Goal: Task Accomplishment & Management: Use online tool/utility

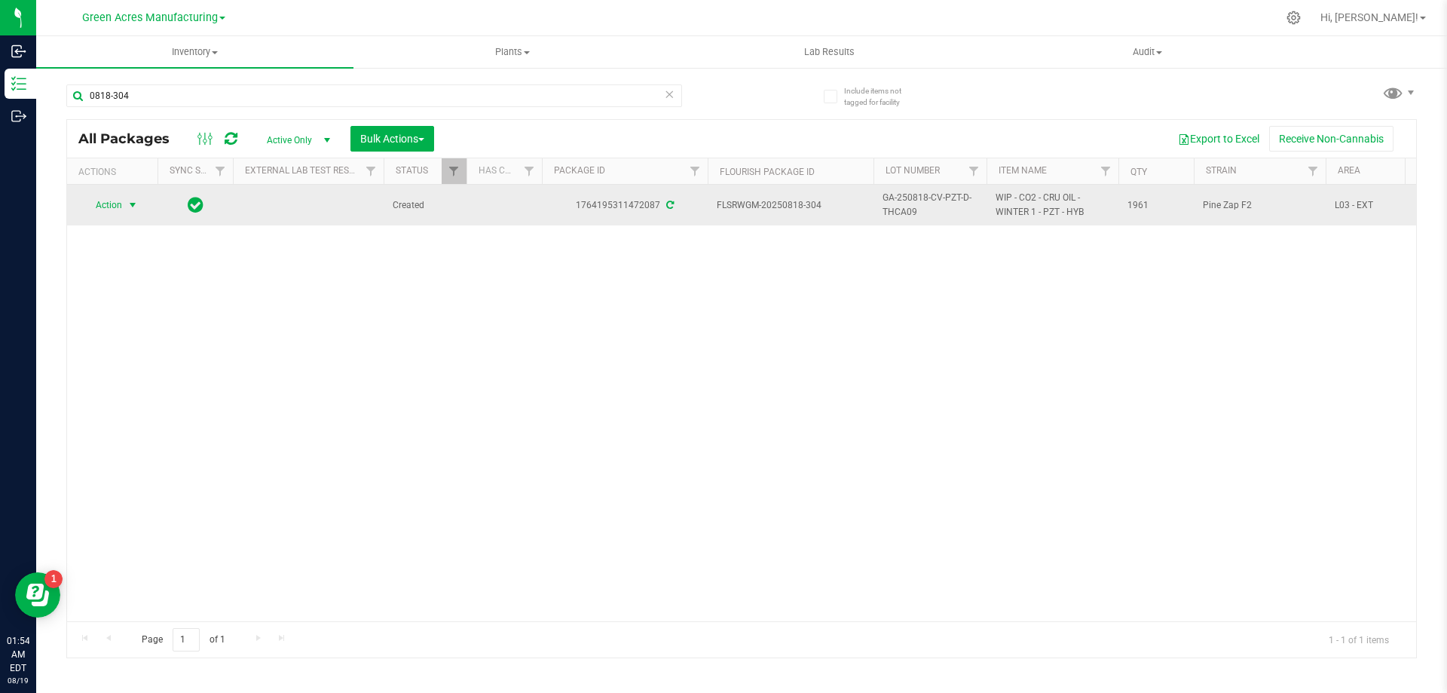
click at [130, 210] on span "select" at bounding box center [133, 205] width 12 height 12
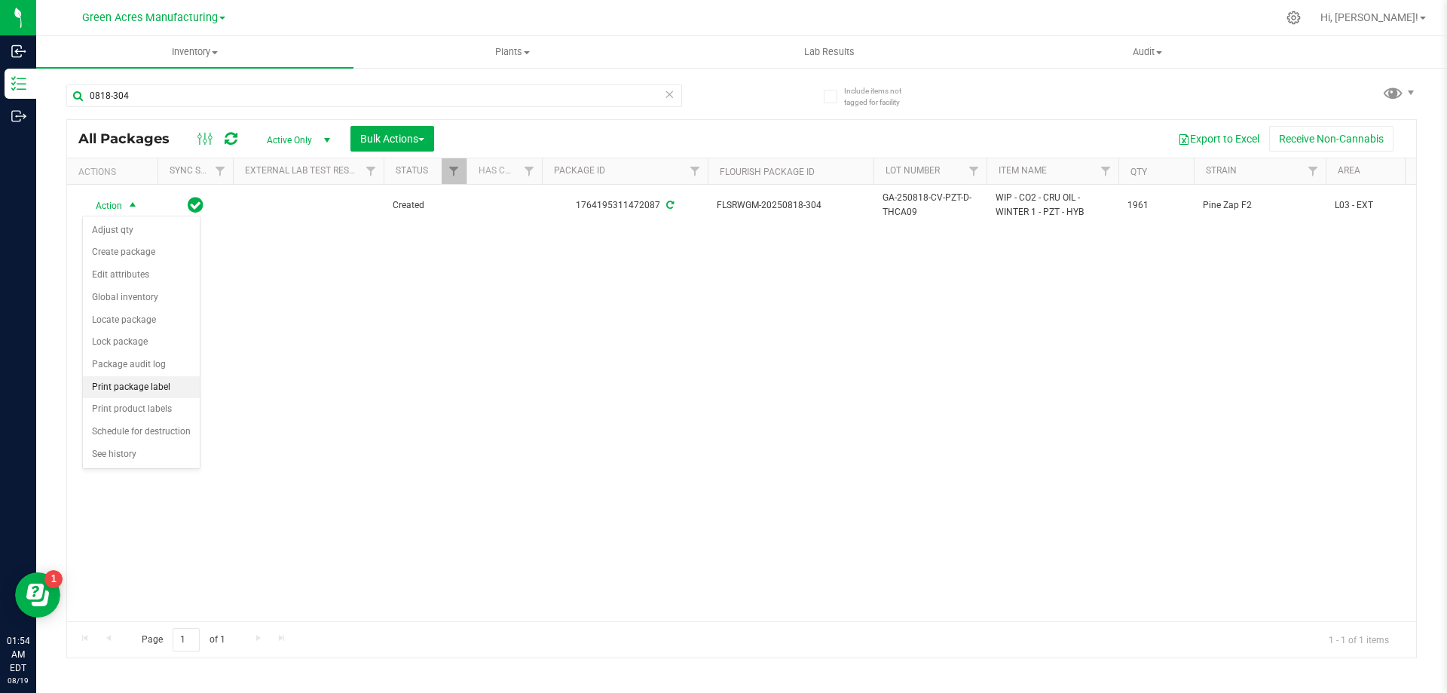
click at [168, 396] on li "Print package label" at bounding box center [141, 387] width 117 height 23
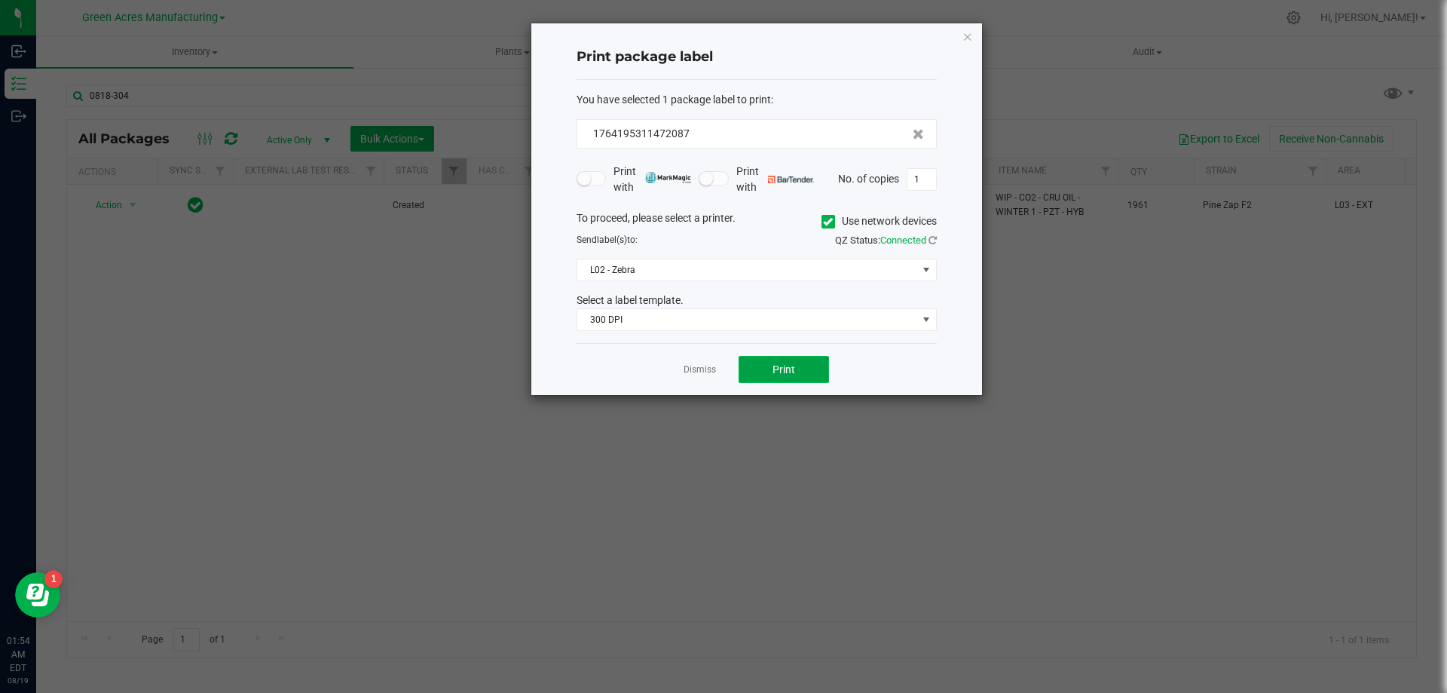
click at [802, 375] on button "Print" at bounding box center [784, 369] width 90 height 27
